Goal: Information Seeking & Learning: Learn about a topic

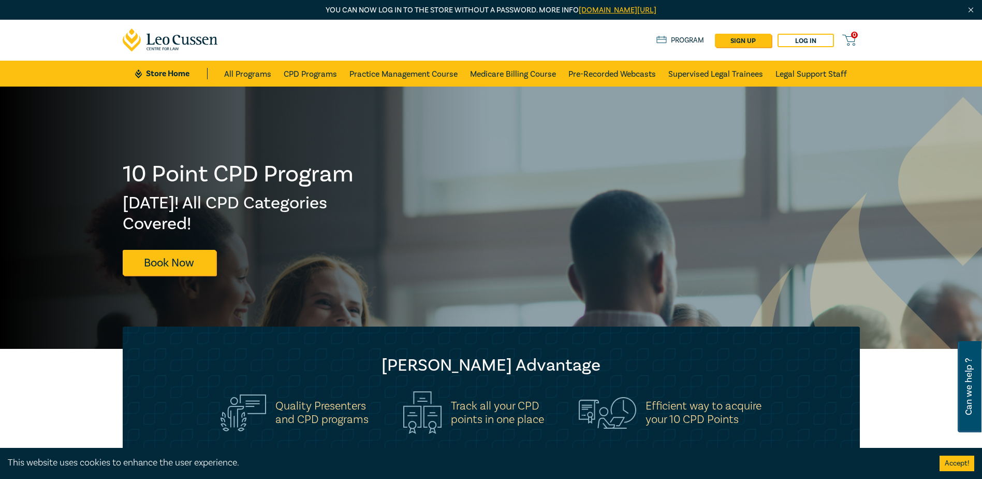
click at [239, 189] on div "10 Point CPD Program [DATE]! All CPD Categories Covered! Book Now" at bounding box center [239, 218] width 232 height 114
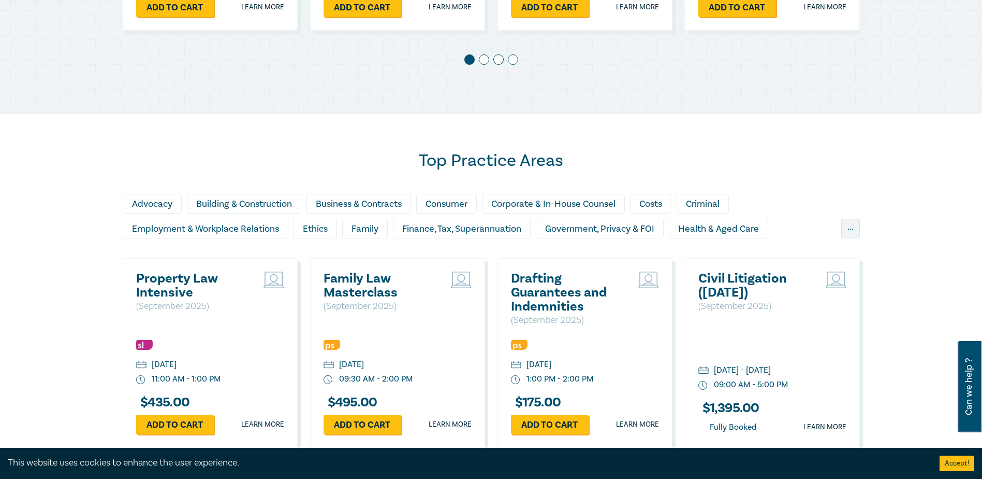
scroll to position [777, 0]
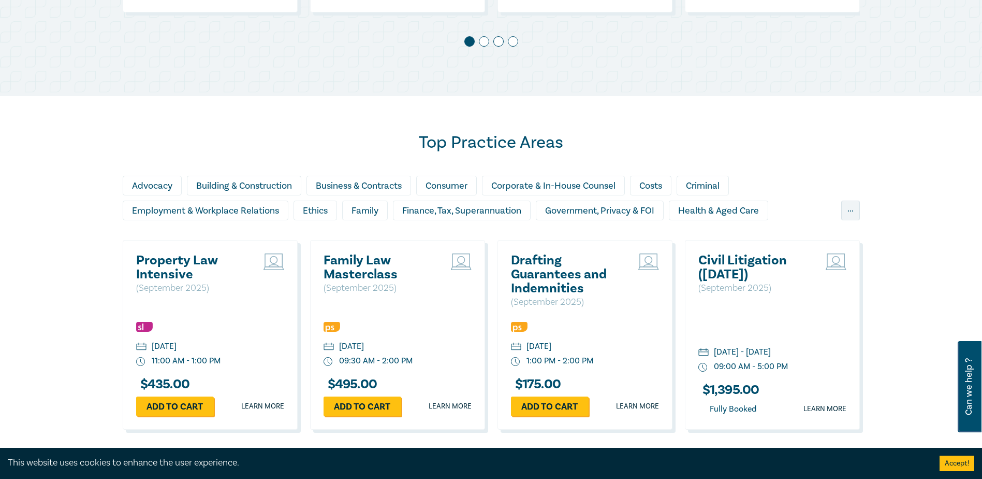
click at [180, 263] on h2 "Property Law Intensive" at bounding box center [191, 267] width 111 height 28
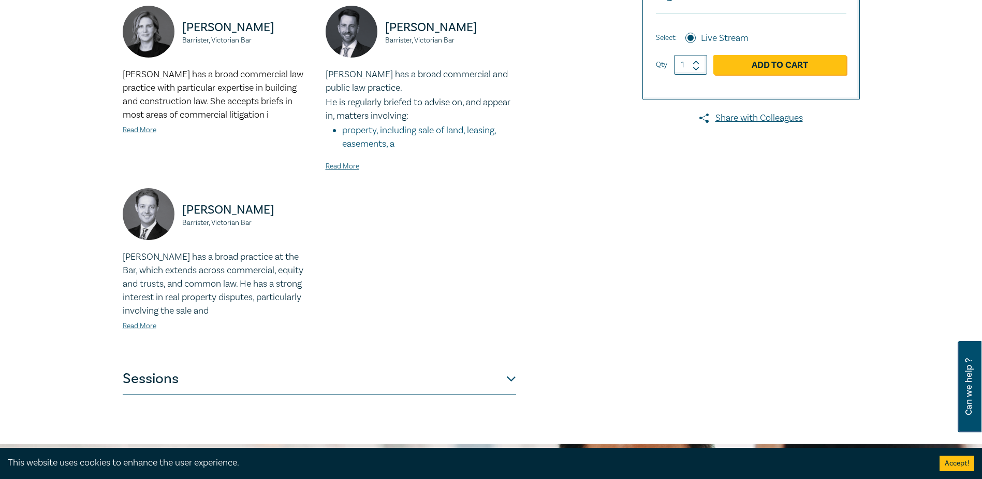
scroll to position [411, 0]
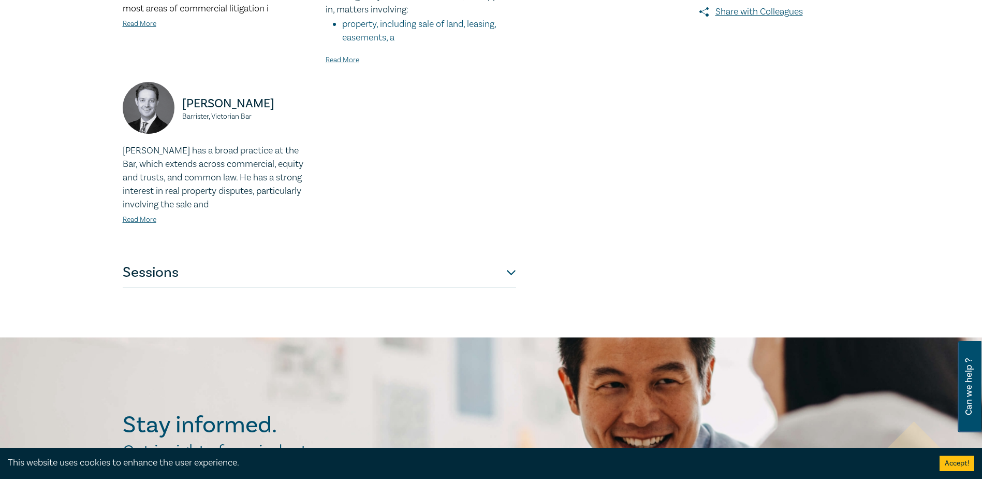
click at [505, 273] on button "Sessions" at bounding box center [320, 272] width 394 height 31
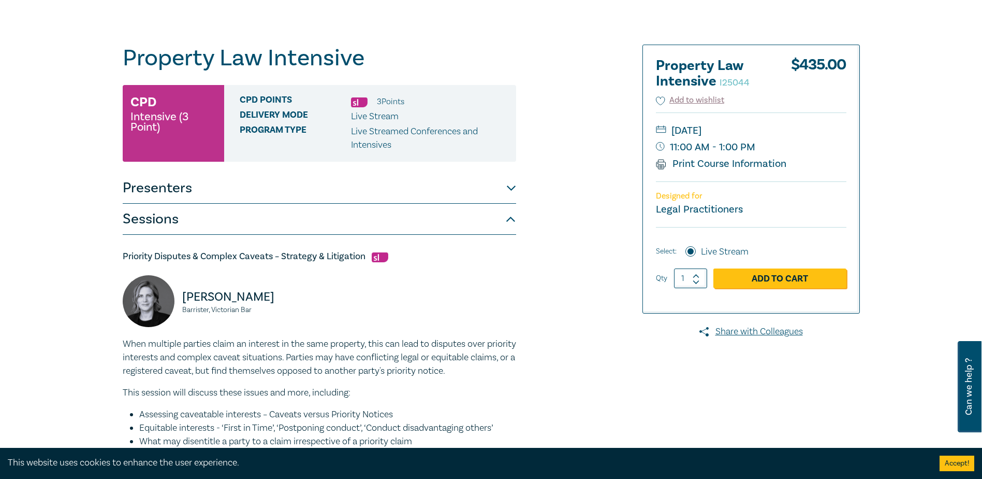
scroll to position [104, 0]
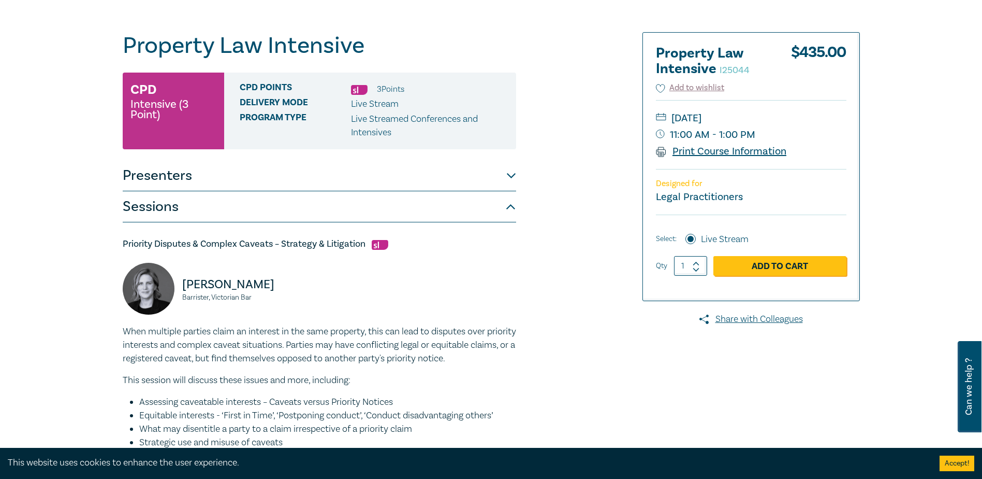
click at [713, 154] on link "Print Course Information" at bounding box center [721, 150] width 131 height 13
click at [949, 462] on button "Accept!" at bounding box center [957, 463] width 35 height 16
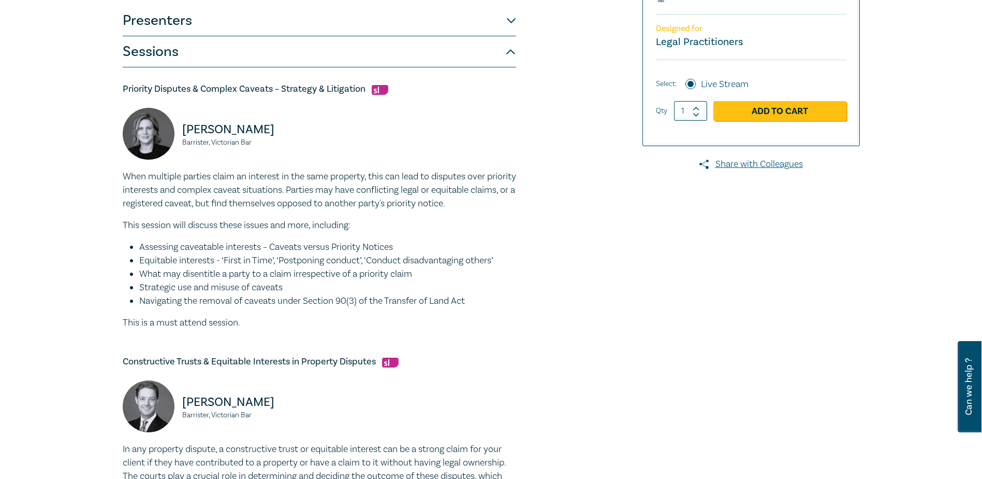
scroll to position [155, 0]
